Goal: Task Accomplishment & Management: Manage account settings

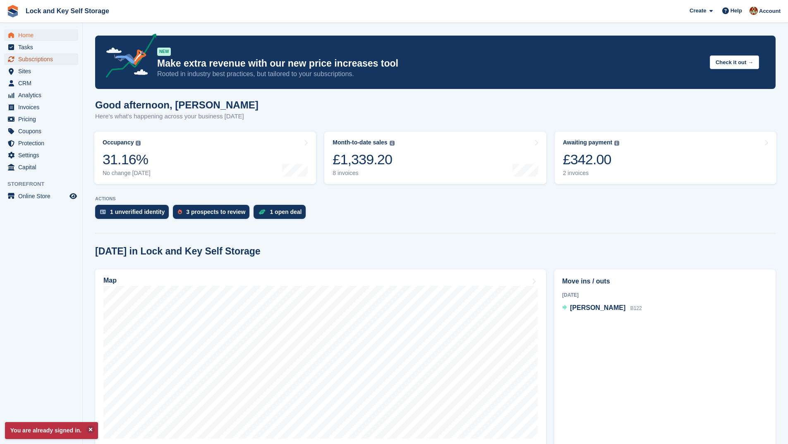
click at [48, 58] on span "Subscriptions" at bounding box center [43, 59] width 50 height 12
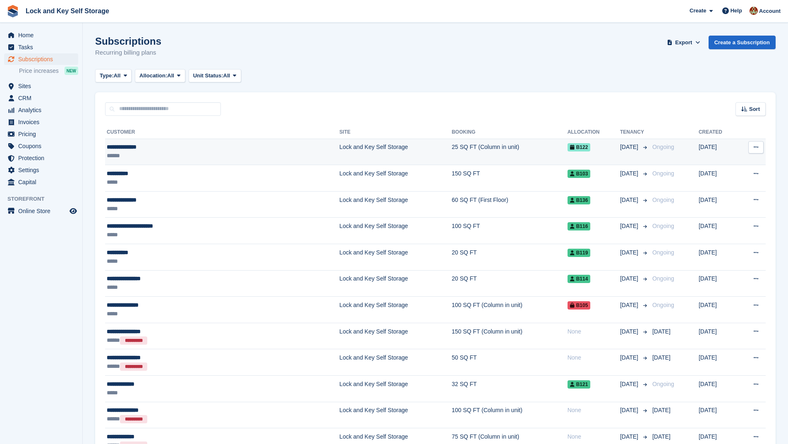
click at [758, 146] on icon at bounding box center [756, 146] width 5 height 5
click at [726, 164] on p "View customer" at bounding box center [724, 163] width 72 height 11
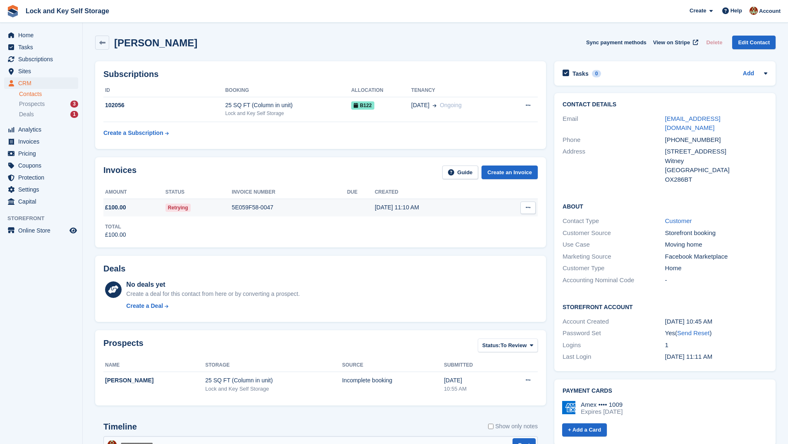
click at [523, 203] on button at bounding box center [527, 207] width 15 height 12
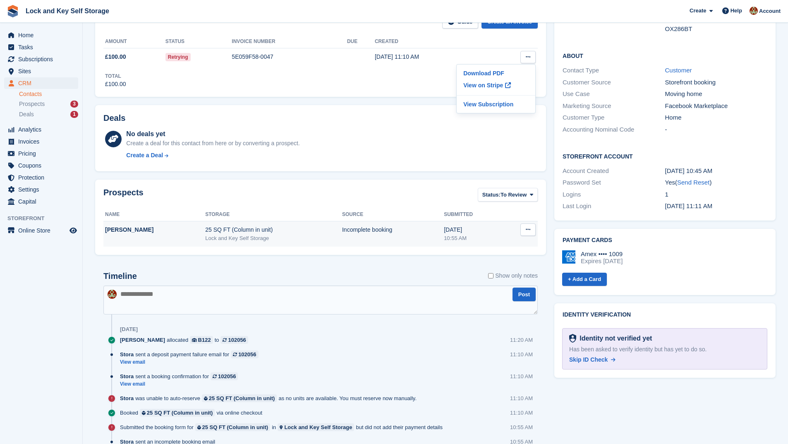
scroll to position [165, 0]
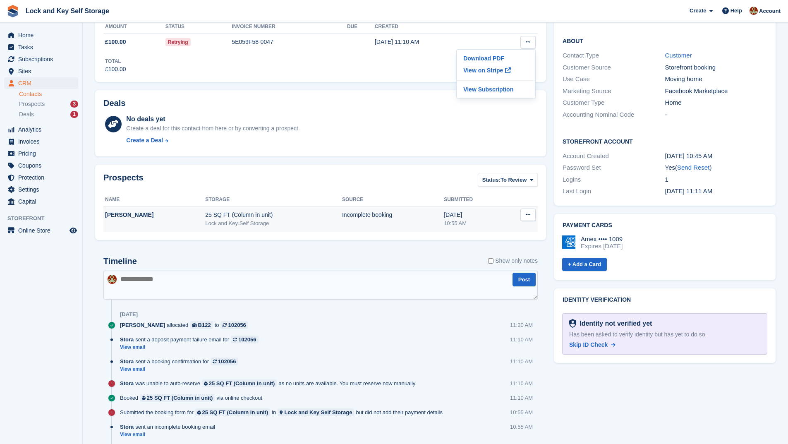
click at [529, 212] on icon at bounding box center [528, 214] width 5 height 5
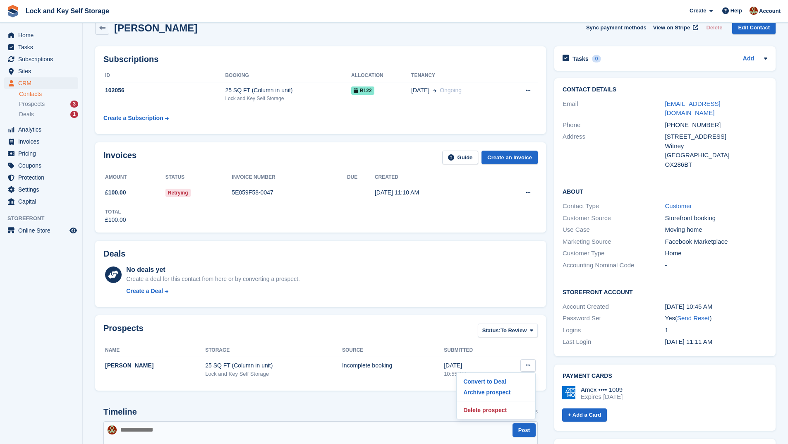
scroll to position [0, 0]
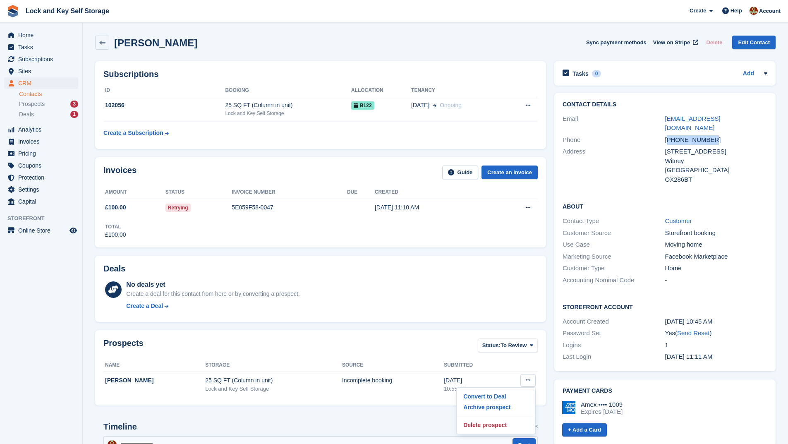
drag, startPoint x: 710, startPoint y: 130, endPoint x: 671, endPoint y: 132, distance: 39.8
click at [671, 135] on div "+447795461994" at bounding box center [716, 140] width 102 height 10
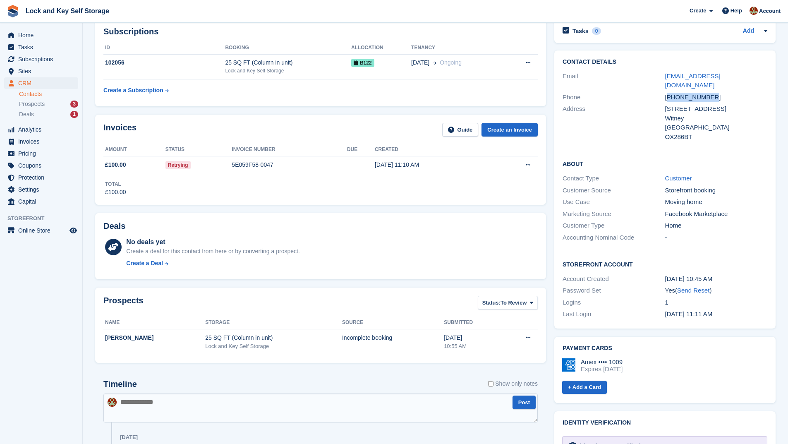
scroll to position [41, 0]
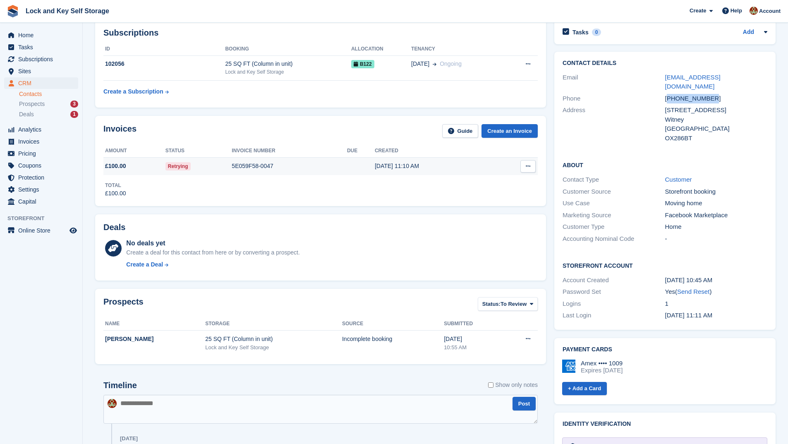
click at [532, 165] on button at bounding box center [527, 166] width 15 height 12
click at [486, 192] on p "View on Stripe" at bounding box center [496, 194] width 72 height 13
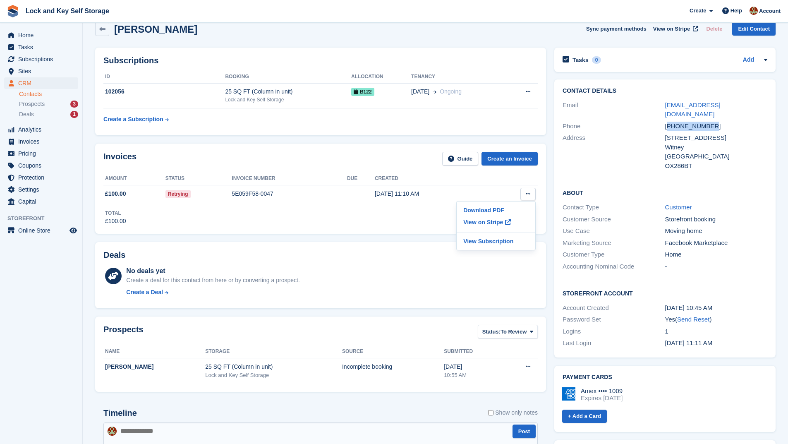
scroll to position [0, 0]
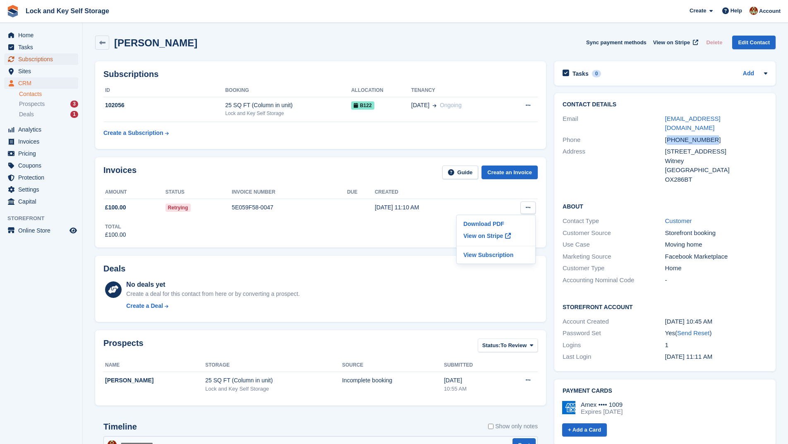
click at [48, 58] on span "Subscriptions" at bounding box center [43, 59] width 50 height 12
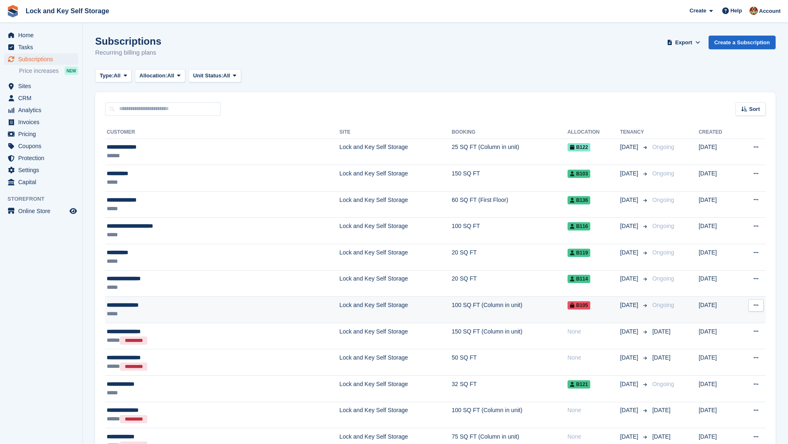
click at [224, 308] on div "**********" at bounding box center [177, 305] width 141 height 9
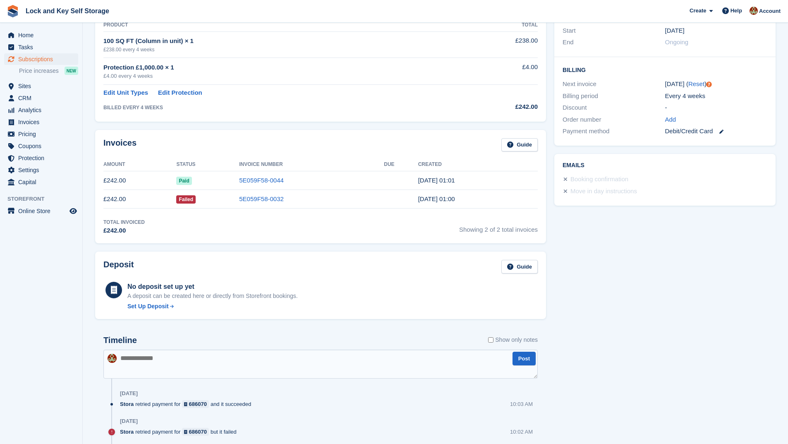
scroll to position [165, 0]
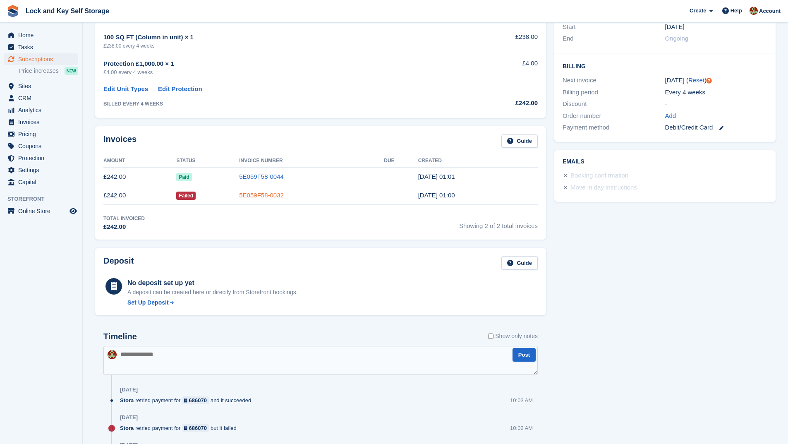
click at [270, 196] on link "5E059F58-0032" at bounding box center [261, 195] width 45 height 7
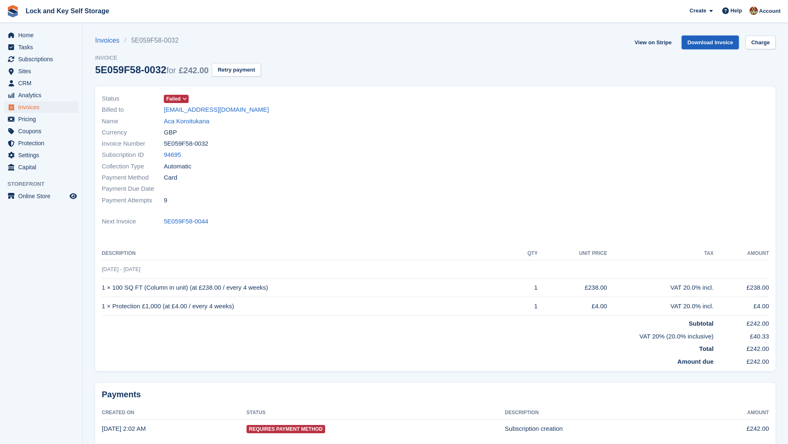
click at [710, 40] on link "Download Invoice" at bounding box center [711, 43] width 58 height 14
drag, startPoint x: 207, startPoint y: 144, endPoint x: 161, endPoint y: 140, distance: 46.9
click at [161, 140] on div "Invoice Number 5E059F58-0032" at bounding box center [266, 143] width 329 height 11
copy div "5E059F58-0032"
click at [245, 67] on button "Retry payment" at bounding box center [236, 70] width 49 height 14
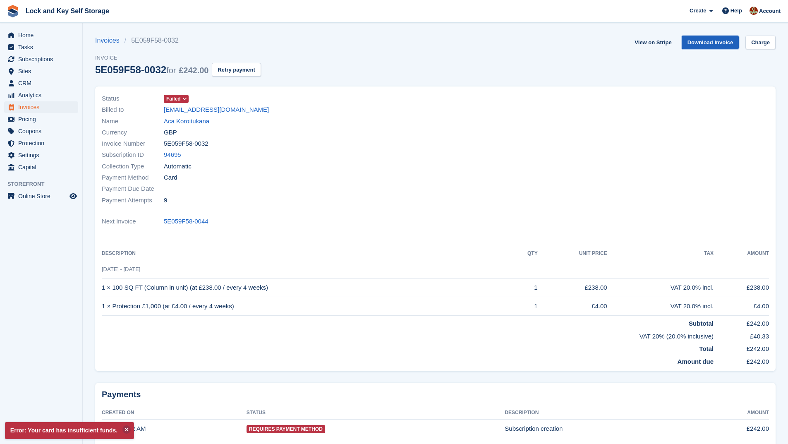
click at [709, 38] on link "Download Invoice" at bounding box center [711, 43] width 58 height 14
drag, startPoint x: 223, startPoint y: 108, endPoint x: 214, endPoint y: 116, distance: 12.0
click at [214, 116] on div "Name Aca Koroitukana" at bounding box center [266, 120] width 329 height 11
drag, startPoint x: 235, startPoint y: 110, endPoint x: 162, endPoint y: 112, distance: 72.8
click at [162, 112] on div "Billed to [EMAIL_ADDRESS][DOMAIN_NAME]" at bounding box center [266, 109] width 329 height 11
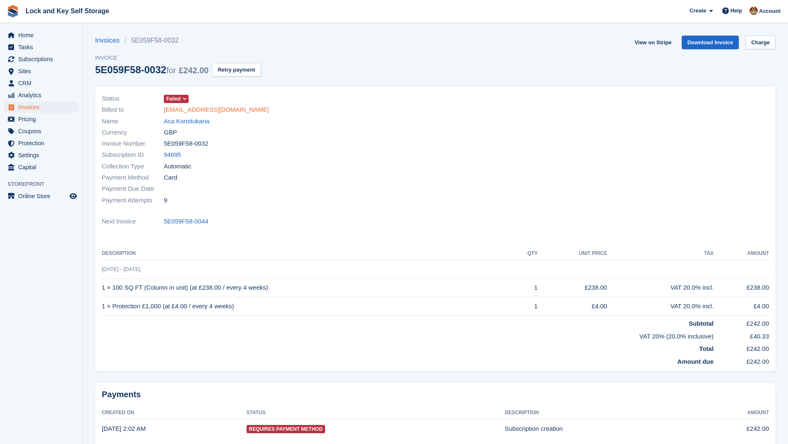
copy div "[EMAIL_ADDRESS][DOMAIN_NAME]"
